Goal: Task Accomplishment & Management: Manage account settings

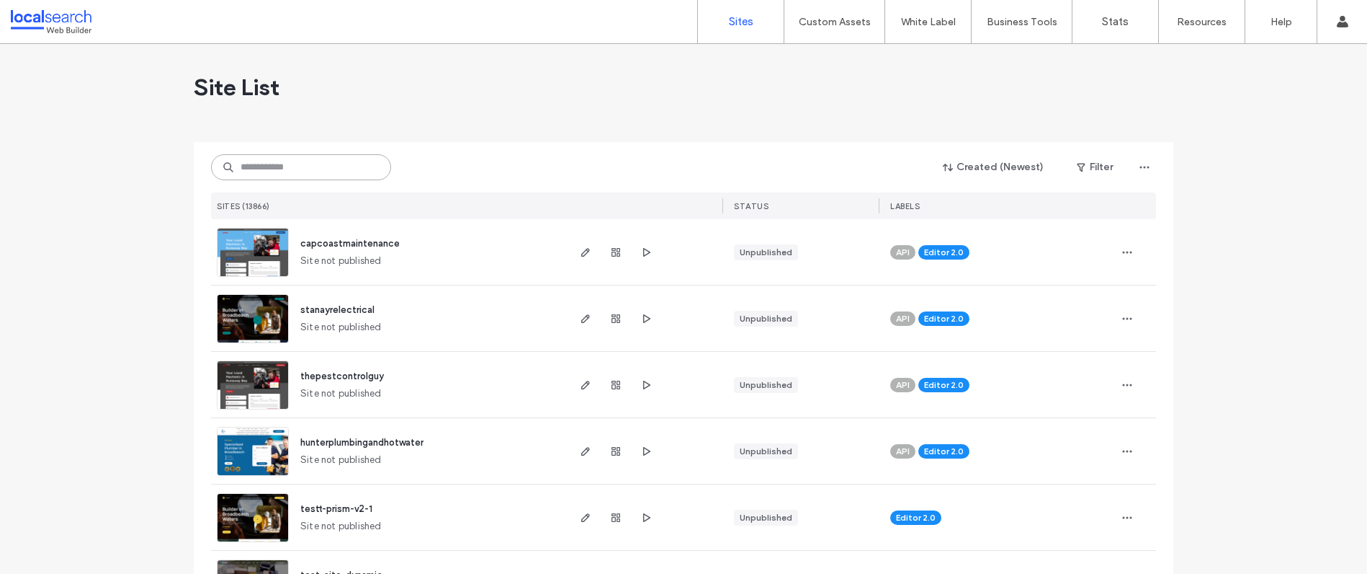
click at [302, 159] on input at bounding box center [301, 167] width 180 height 26
paste input "********"
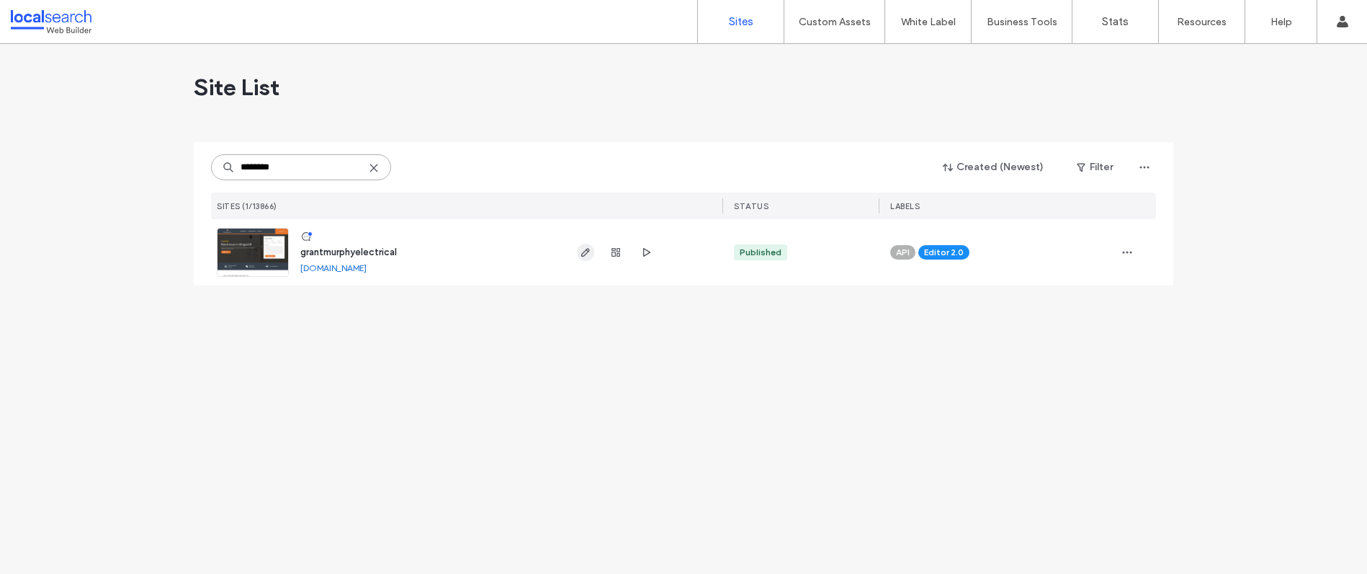
type input "********"
click at [589, 252] on icon "button" at bounding box center [586, 252] width 12 height 12
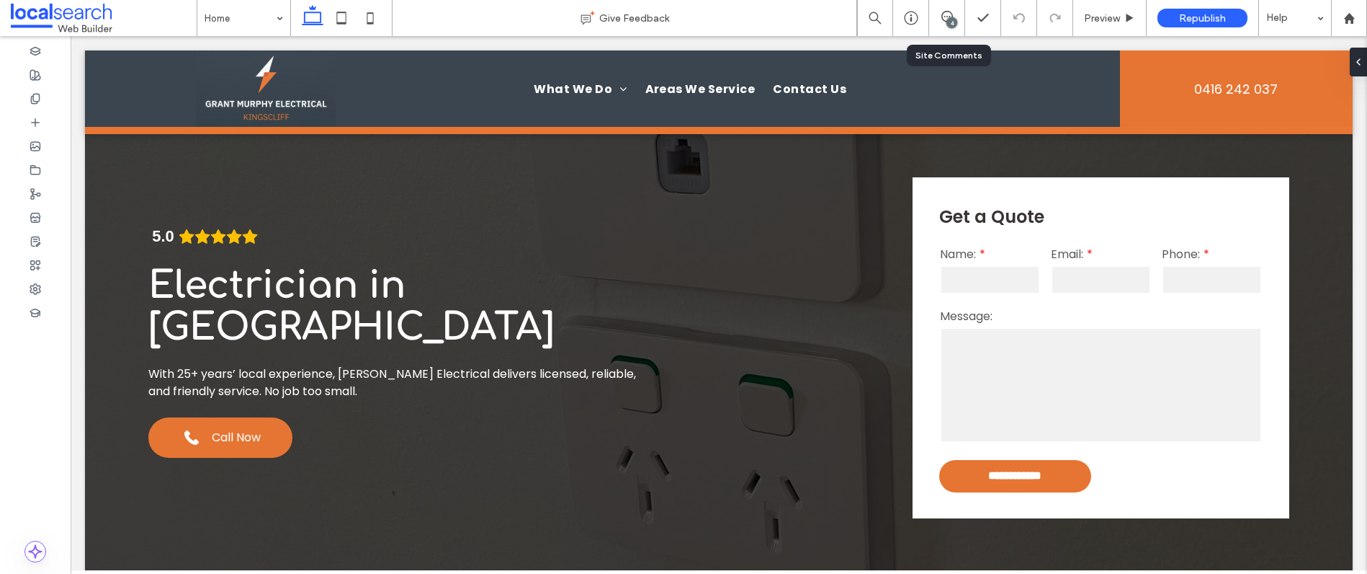
click at [947, 22] on div "4" at bounding box center [952, 22] width 11 height 11
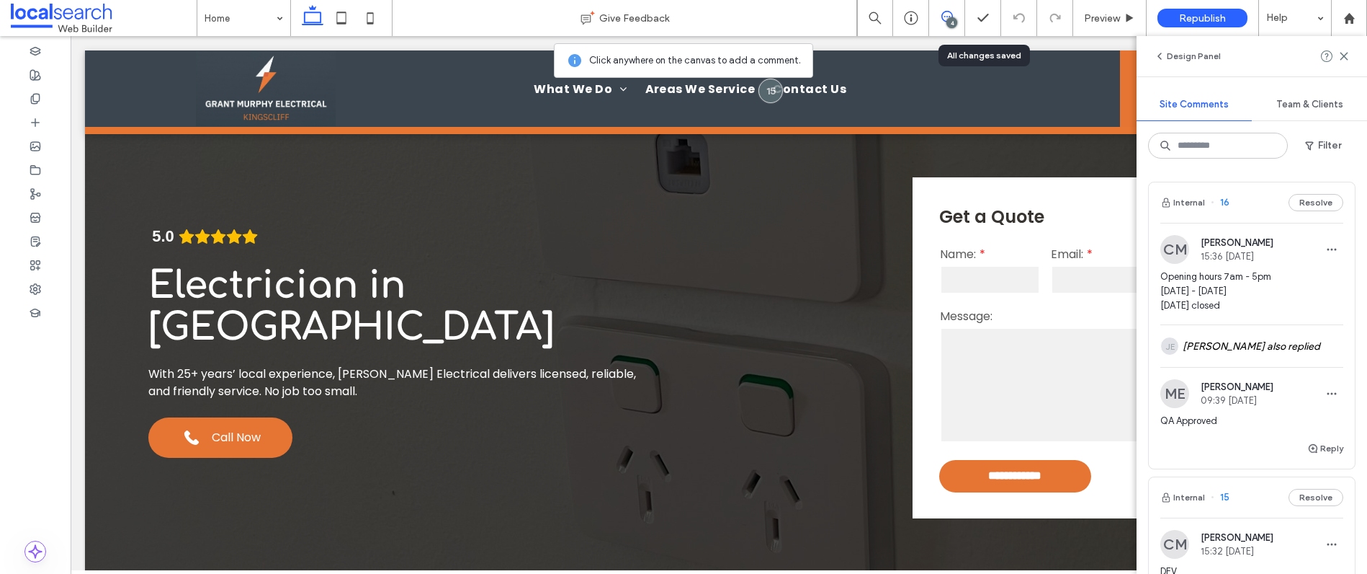
click at [1295, 300] on span "Opening hours 7am - 5pm Monday - Saturday Sunday closed" at bounding box center [1252, 290] width 183 height 43
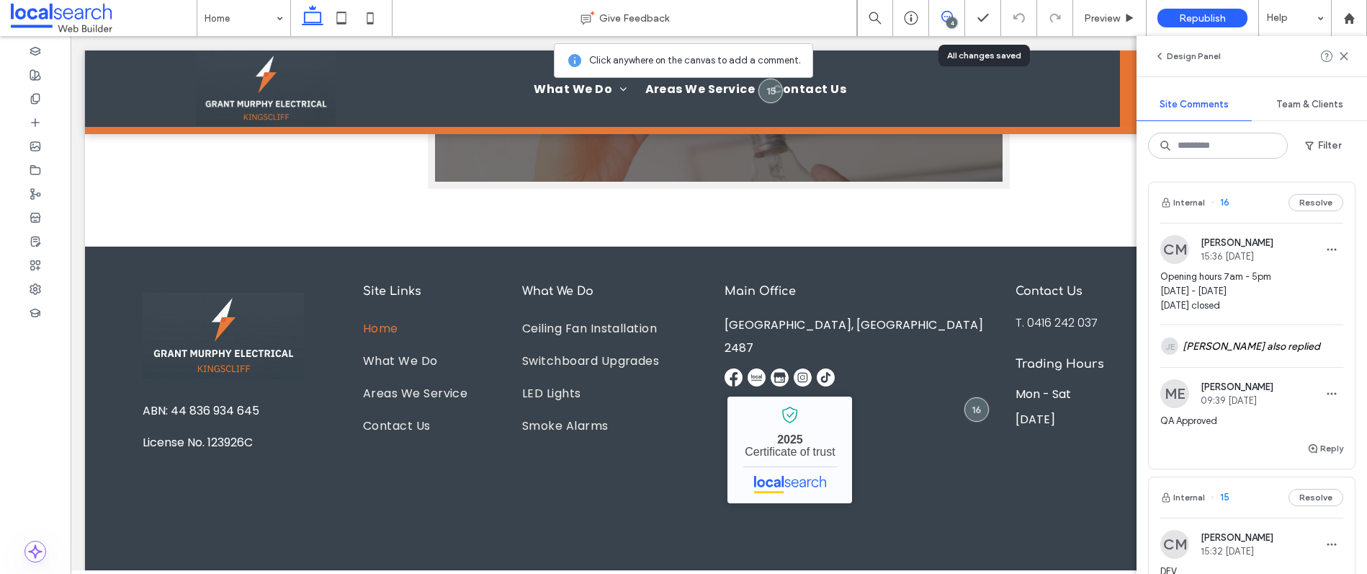
scroll to position [3813, 0]
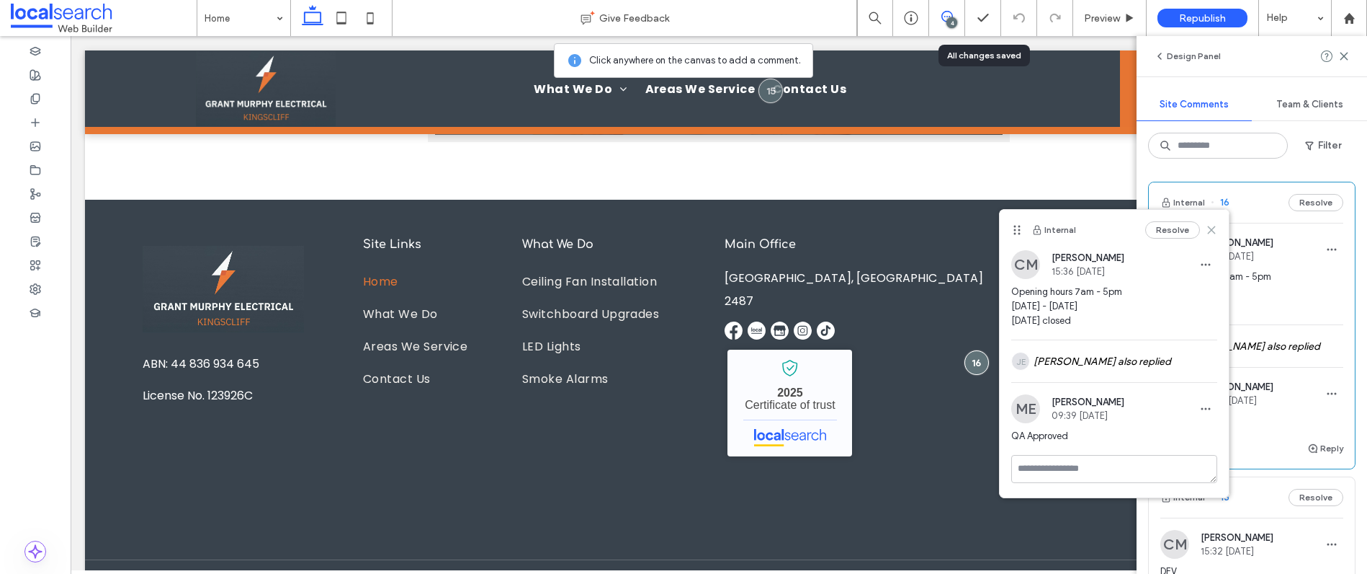
click at [1215, 231] on icon at bounding box center [1212, 230] width 12 height 12
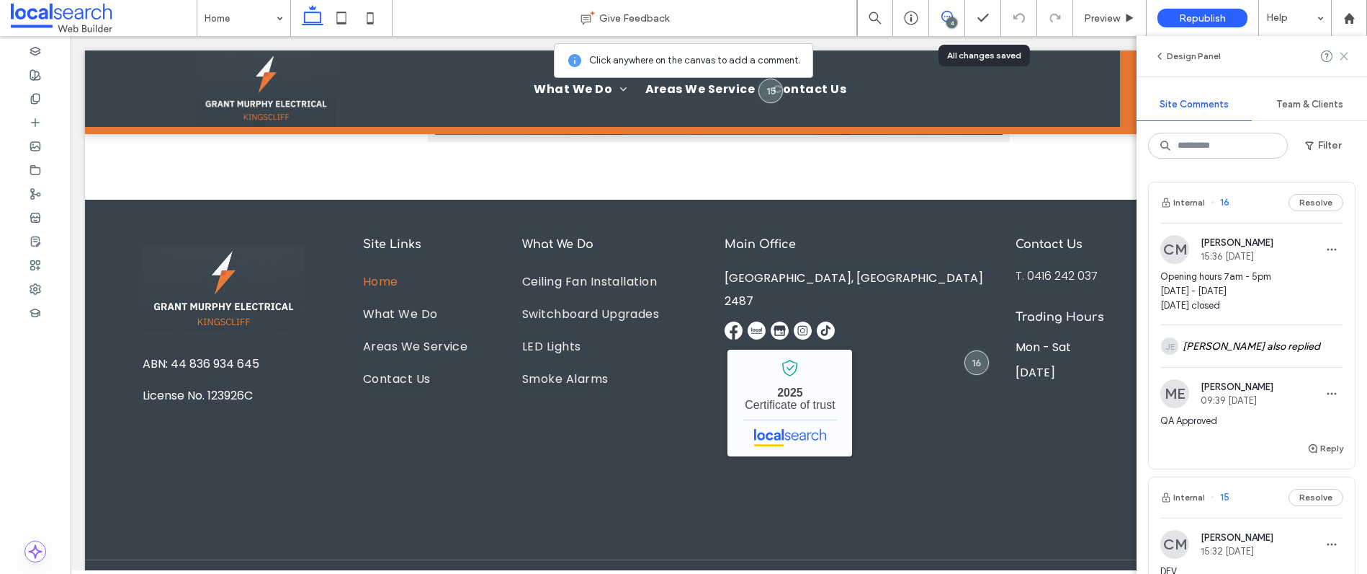
click at [1344, 56] on use at bounding box center [1344, 56] width 6 height 6
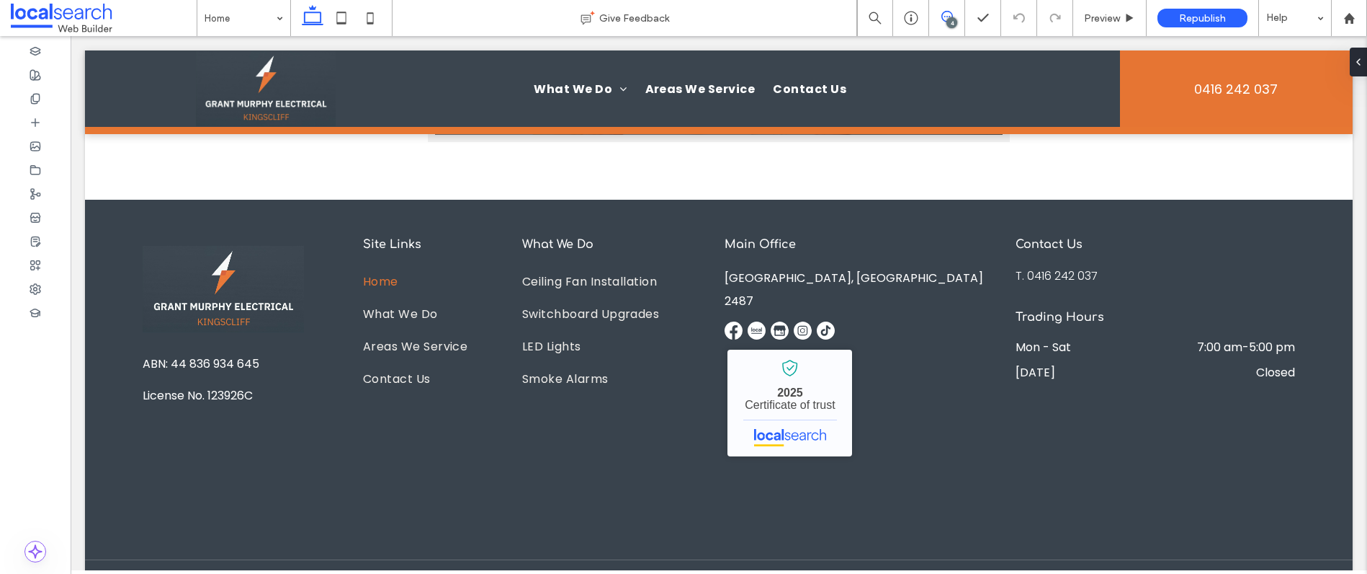
click at [955, 11] on span at bounding box center [946, 17] width 35 height 12
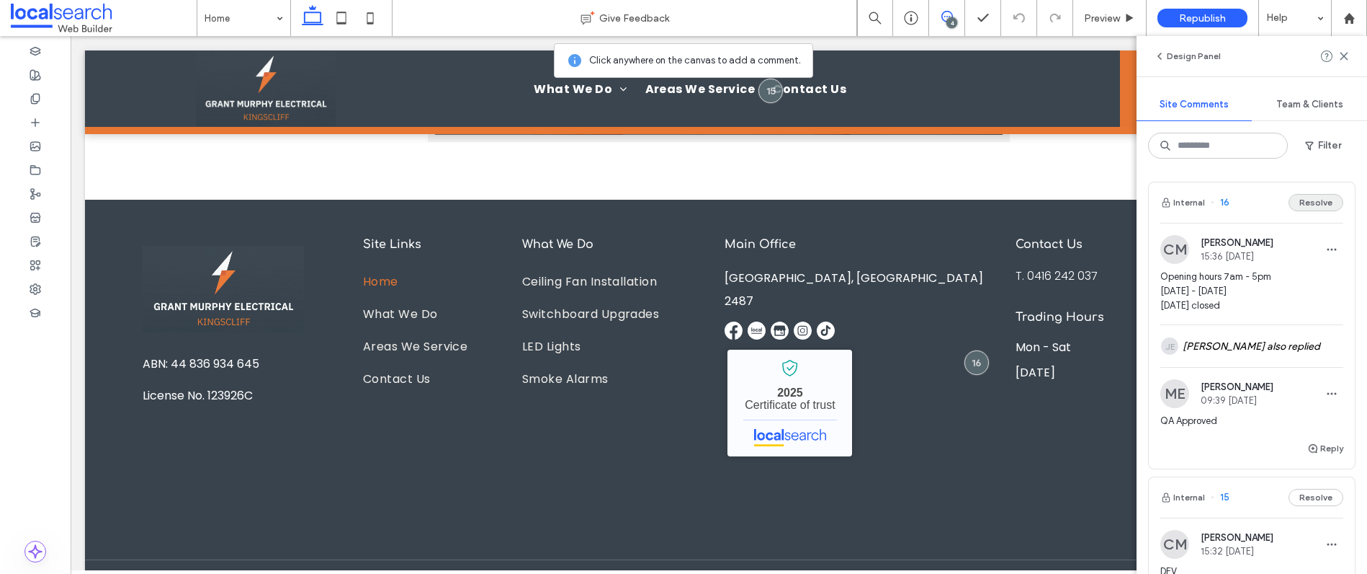
click at [1293, 201] on button "Resolve" at bounding box center [1316, 202] width 55 height 17
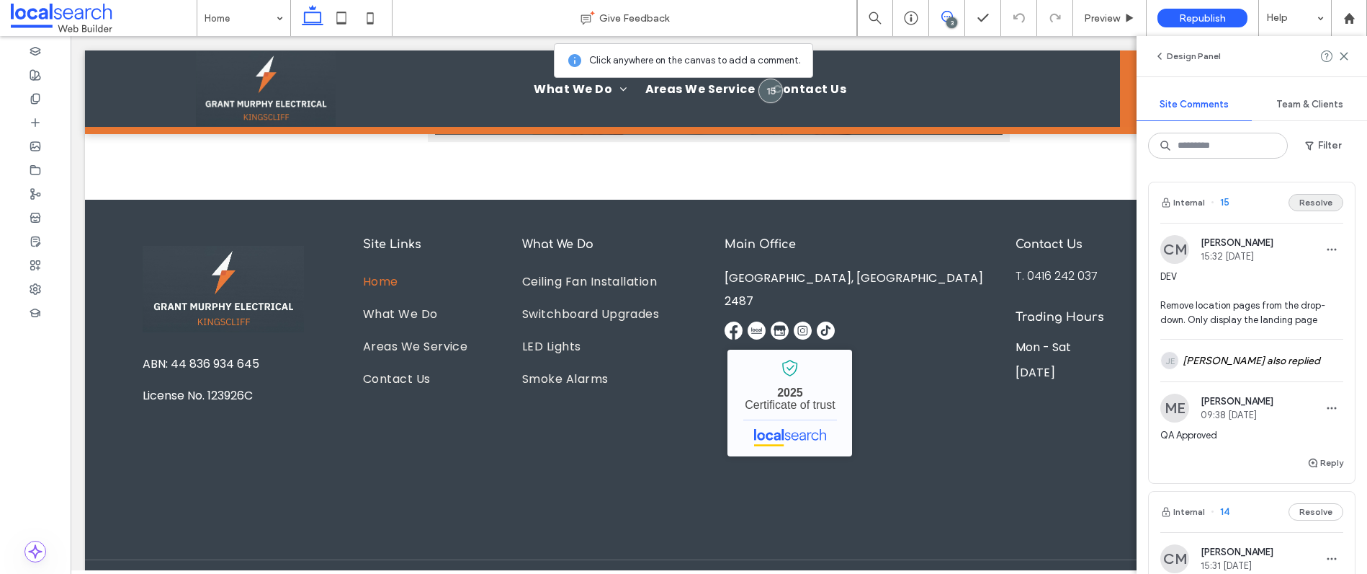
click at [1309, 201] on button "Resolve" at bounding box center [1316, 202] width 55 height 17
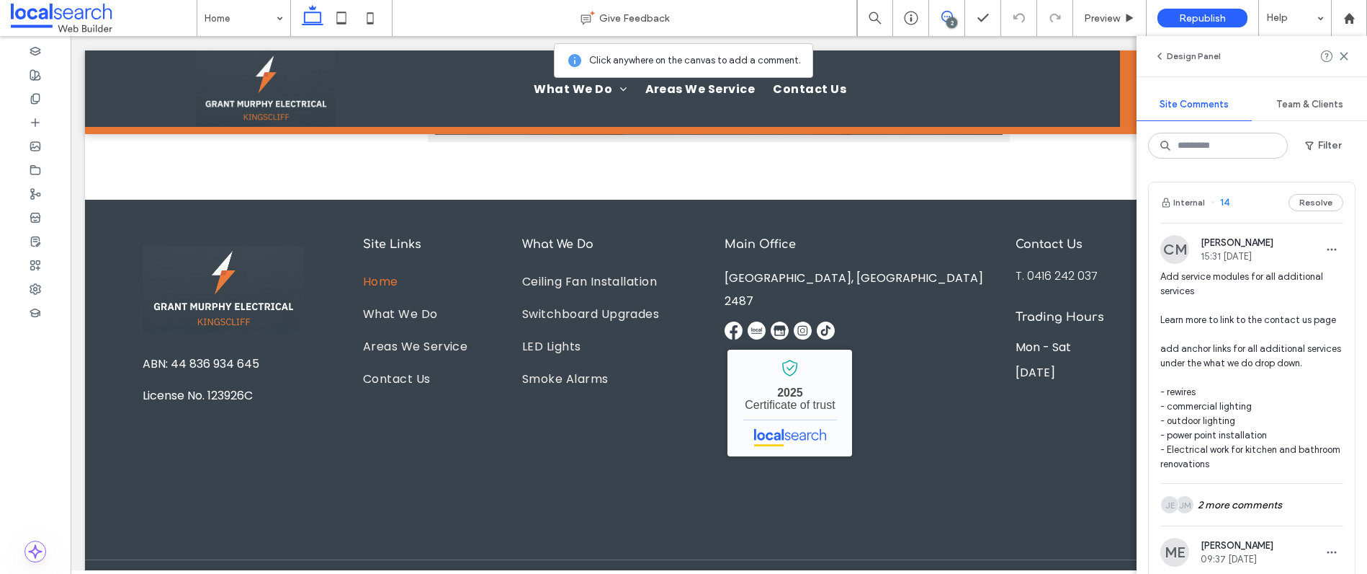
click at [1253, 295] on span "Add service modules for all additional services Learn more to link to the conta…" at bounding box center [1252, 370] width 183 height 202
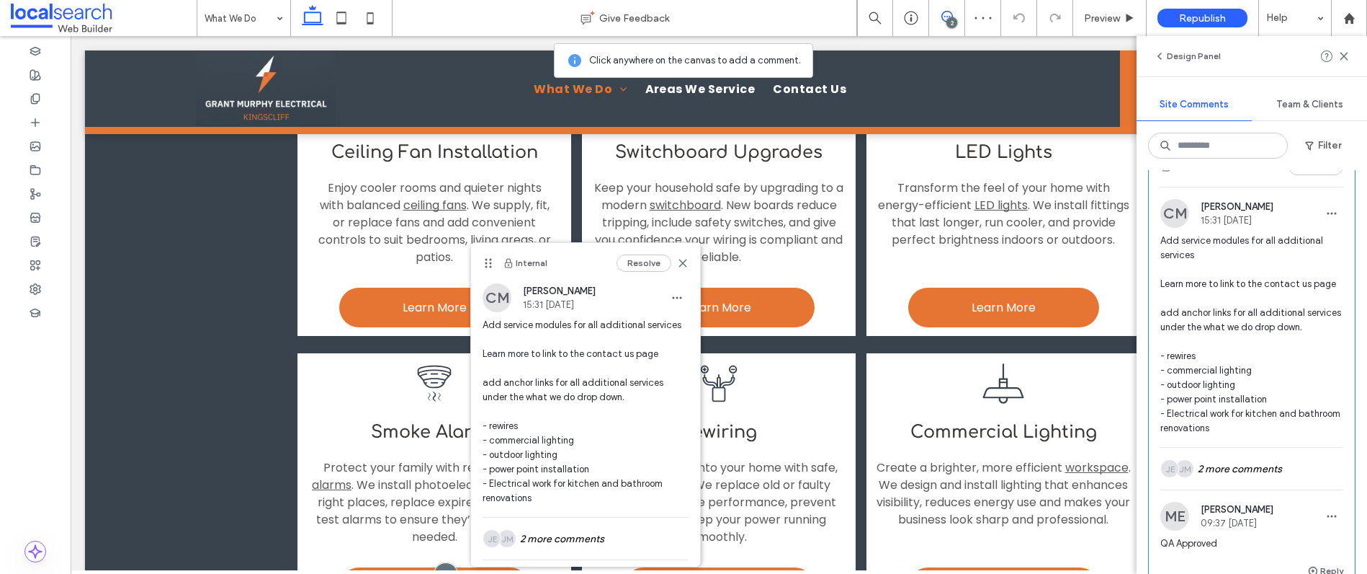
scroll to position [79, 0]
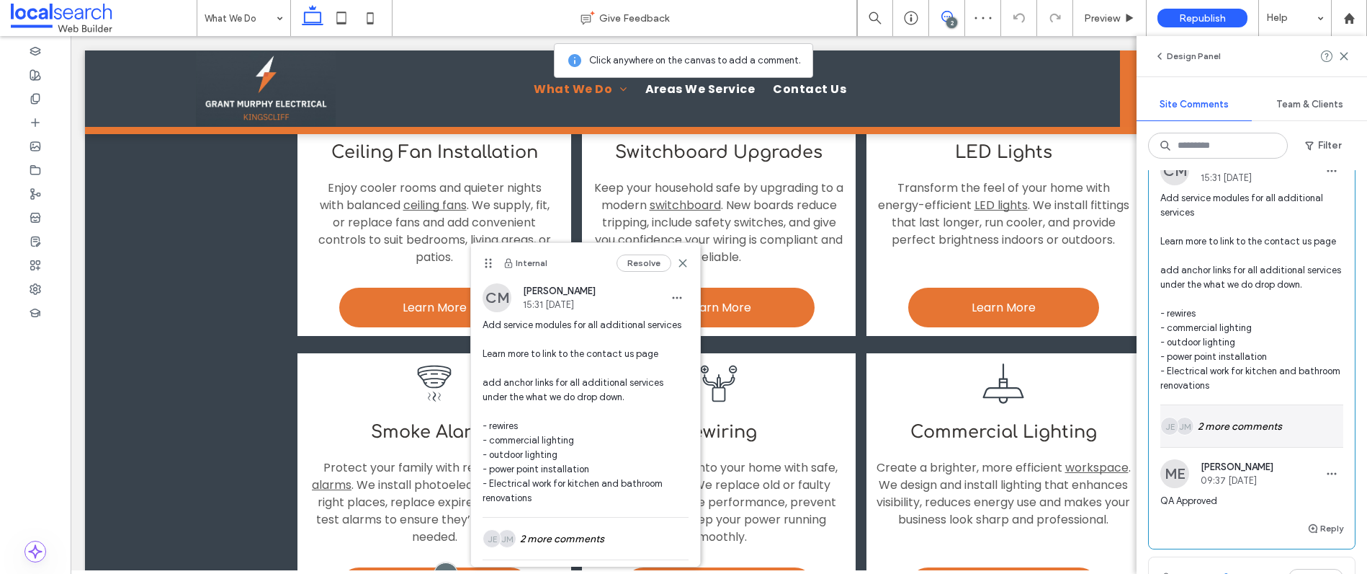
click at [1244, 447] on div "JM JE 2 more comments" at bounding box center [1252, 426] width 183 height 42
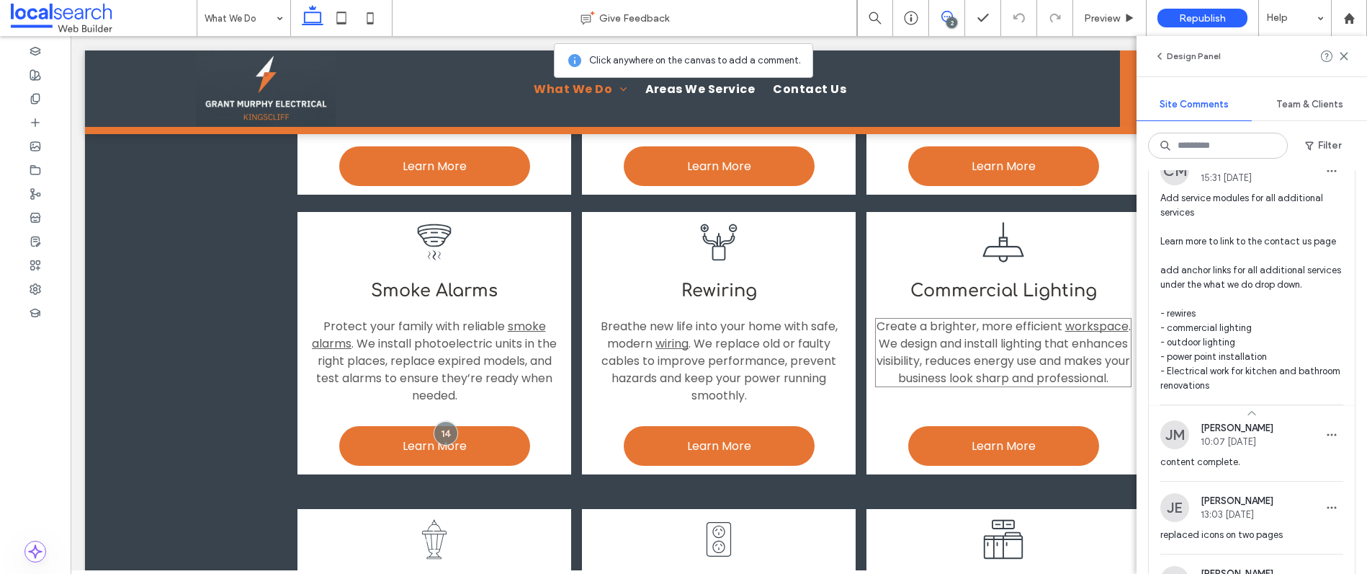
scroll to position [1065, 0]
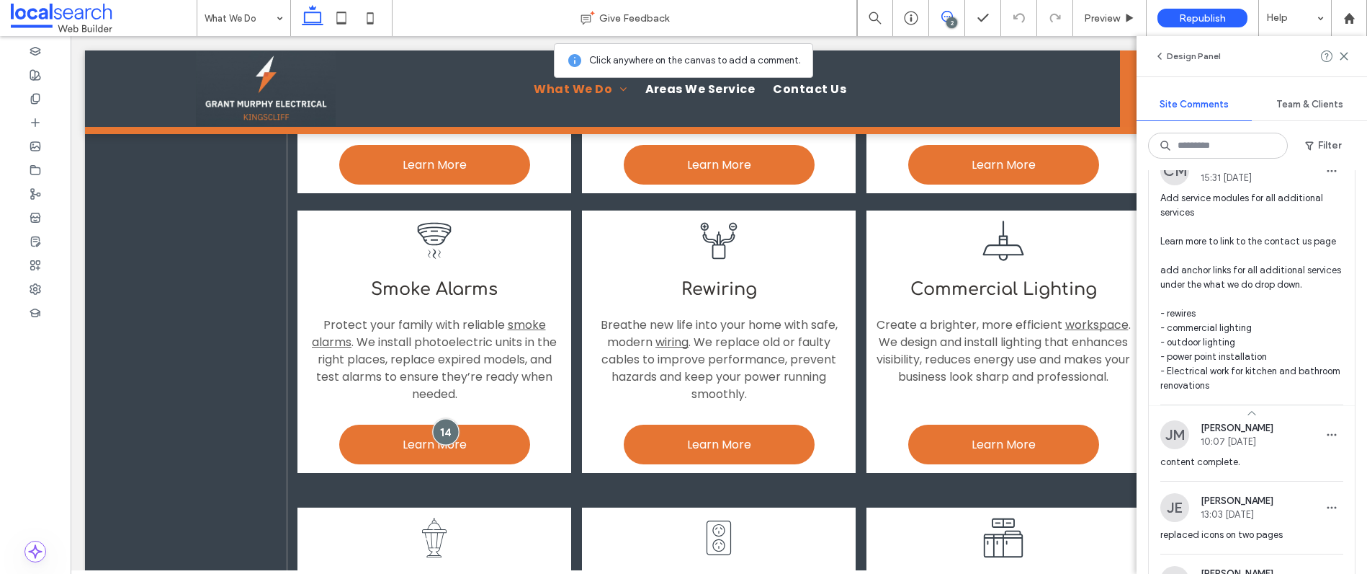
click at [446, 425] on div at bounding box center [445, 431] width 27 height 27
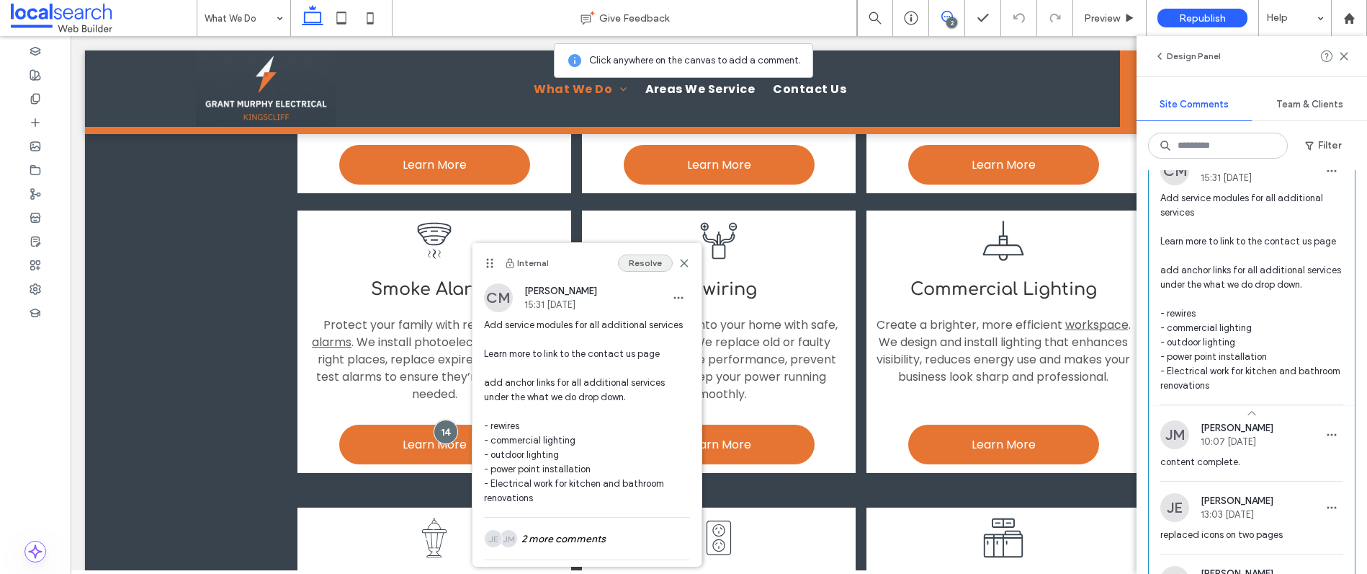
click at [638, 260] on button "Resolve" at bounding box center [645, 262] width 55 height 17
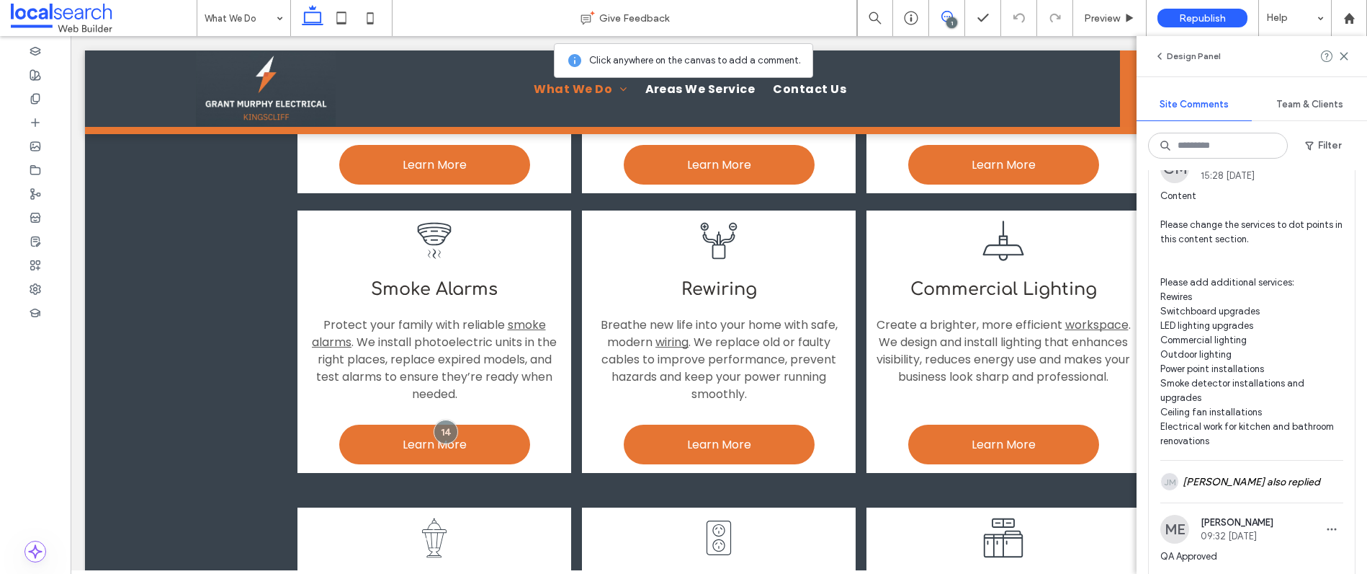
scroll to position [81, 0]
click at [1282, 267] on span "Content Please change the services to dot points in this content section. Pleas…" at bounding box center [1252, 317] width 183 height 259
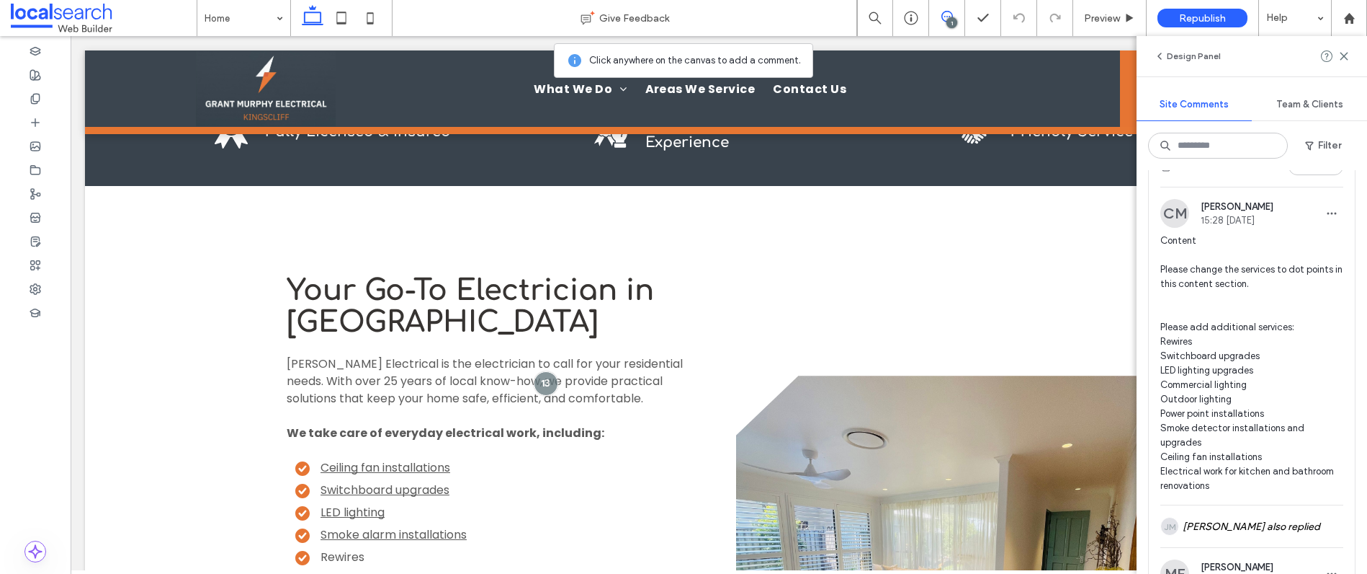
scroll to position [17, 0]
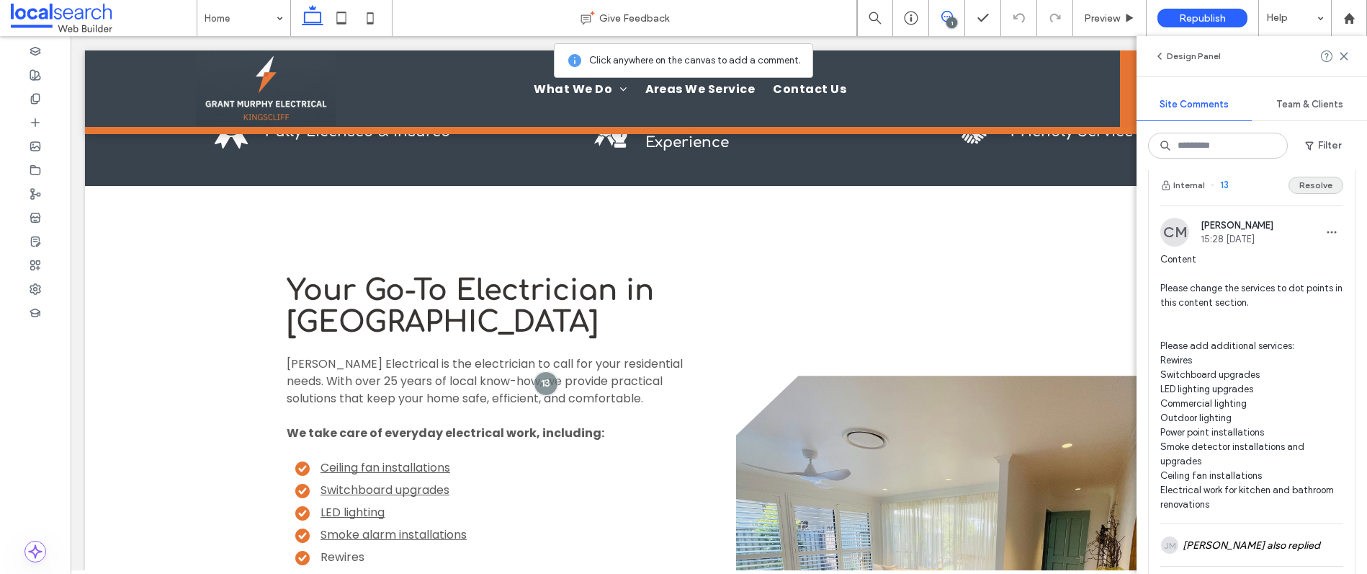
click at [1299, 182] on button "Resolve" at bounding box center [1316, 185] width 55 height 17
